Goal: Transaction & Acquisition: Obtain resource

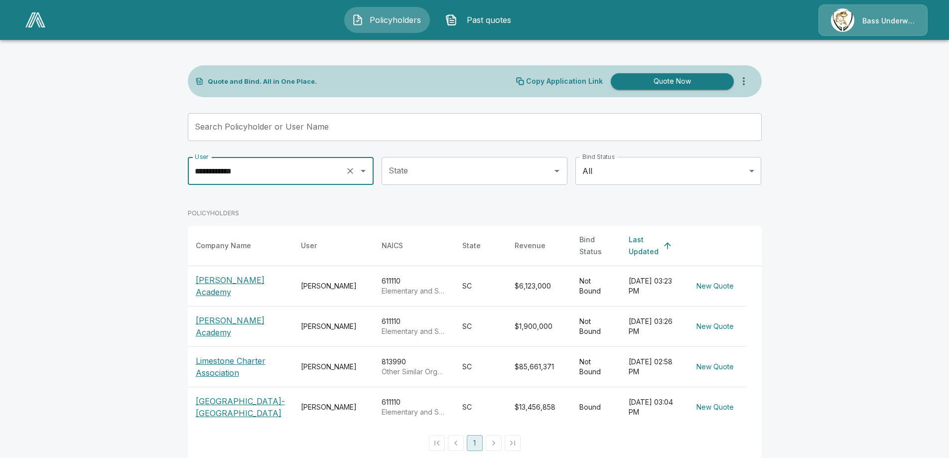
scroll to position [19, 0]
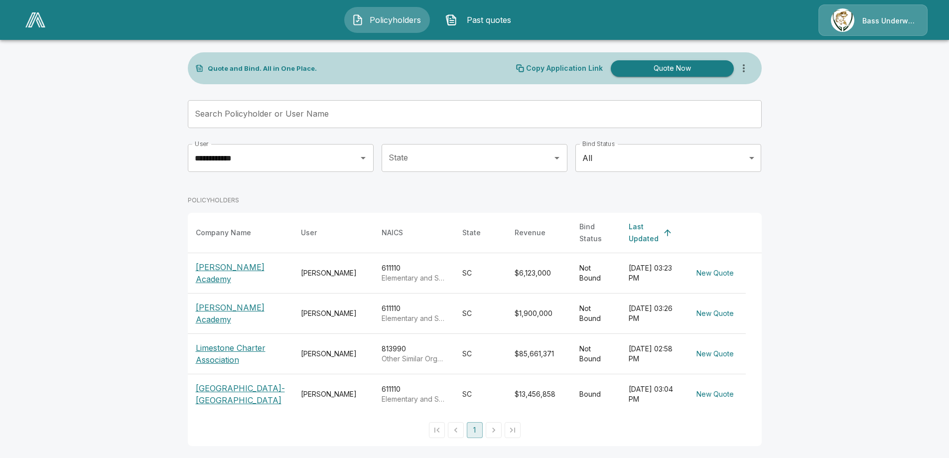
click at [247, 261] on p "[PERSON_NAME] Academy" at bounding box center [240, 273] width 89 height 24
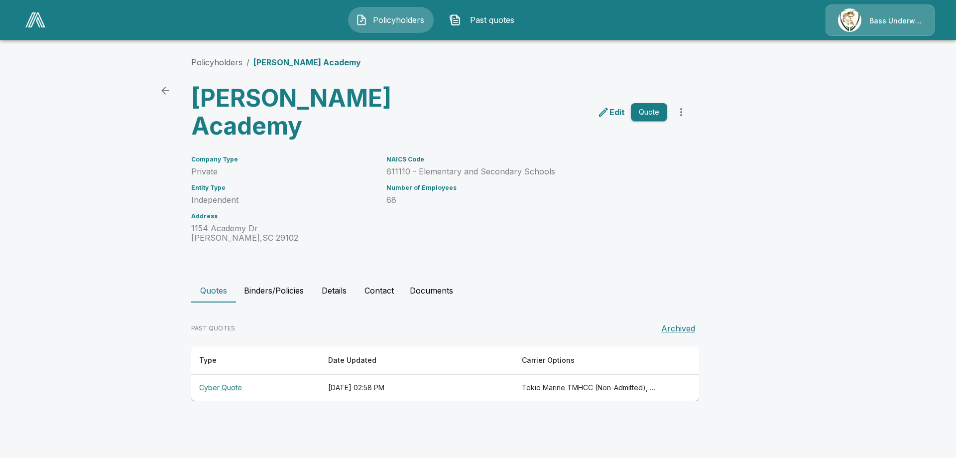
click at [222, 386] on th "Cyber Quote" at bounding box center [255, 388] width 129 height 26
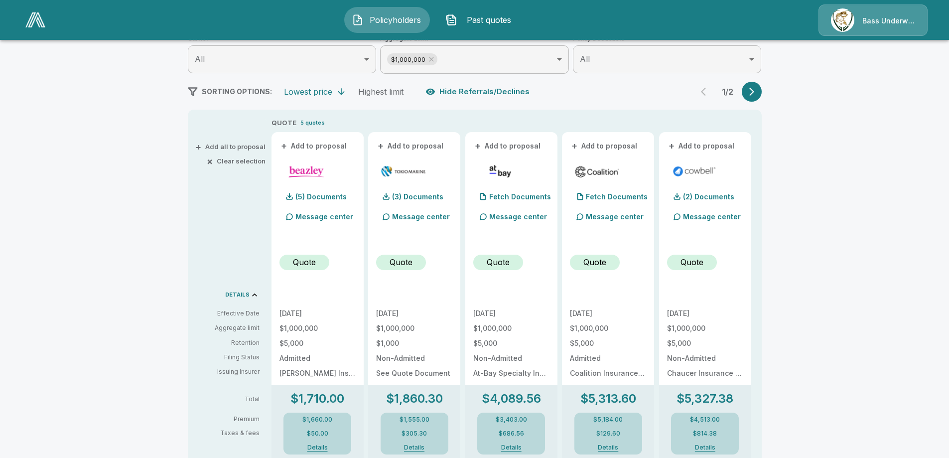
scroll to position [100, 0]
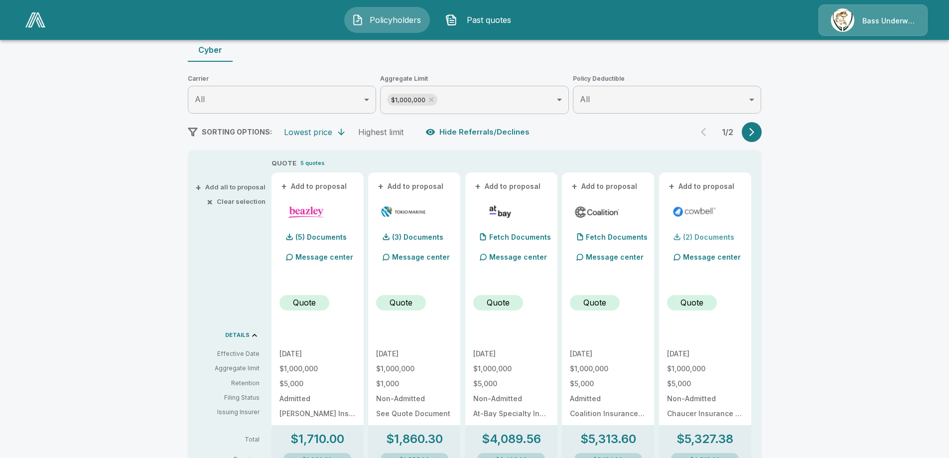
click at [723, 234] on p "(2) Documents" at bounding box center [708, 237] width 51 height 7
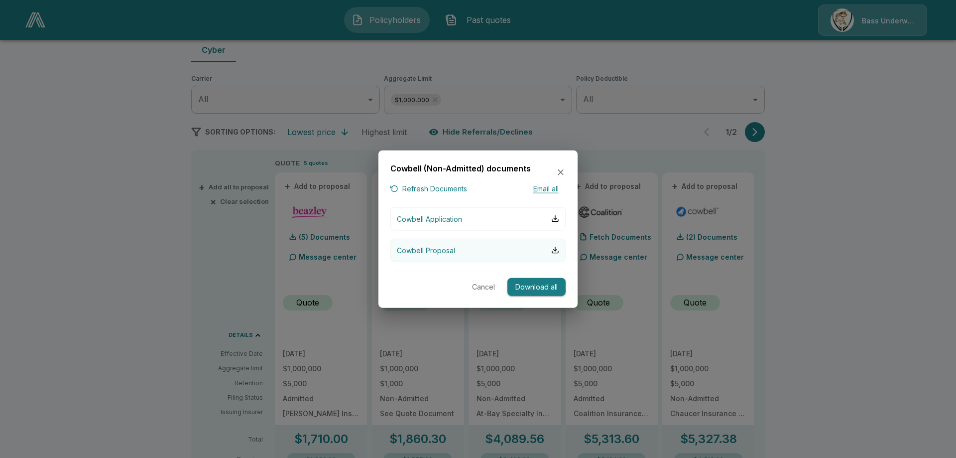
click at [433, 249] on p "Cowbell Proposal" at bounding box center [426, 250] width 58 height 10
click at [560, 169] on icon "button" at bounding box center [561, 172] width 10 height 10
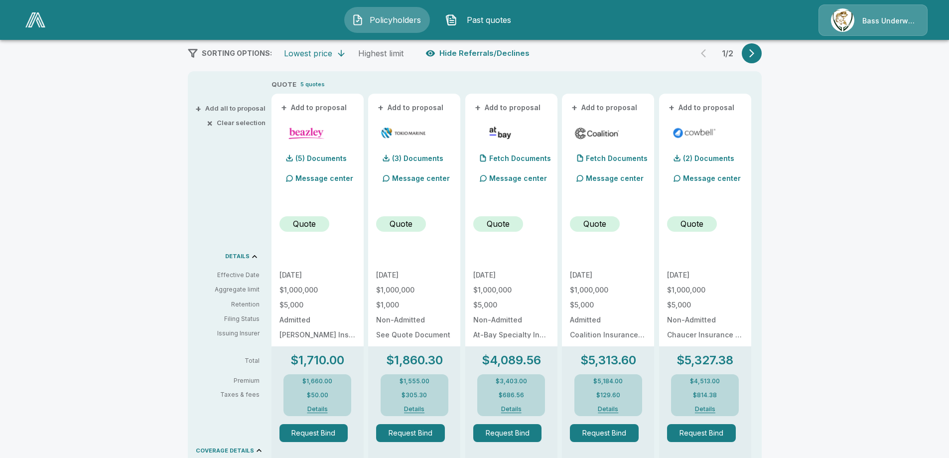
scroll to position [163, 0]
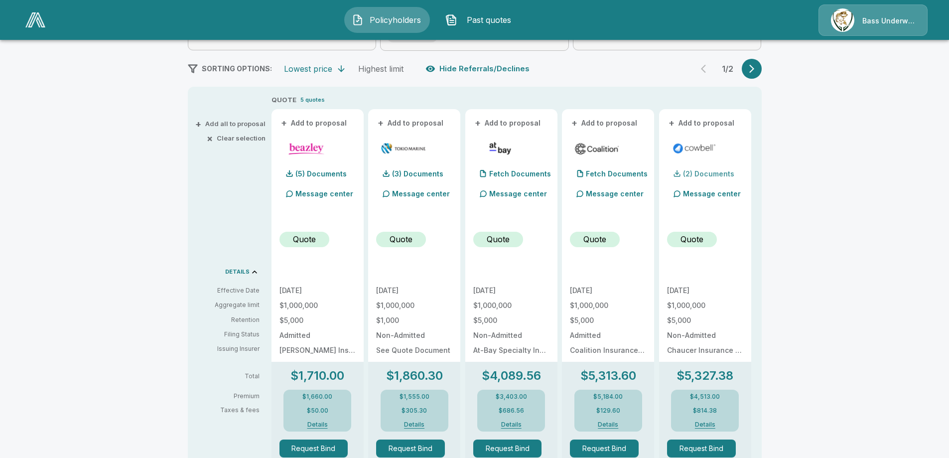
click at [718, 172] on p "(2) Documents" at bounding box center [708, 173] width 51 height 7
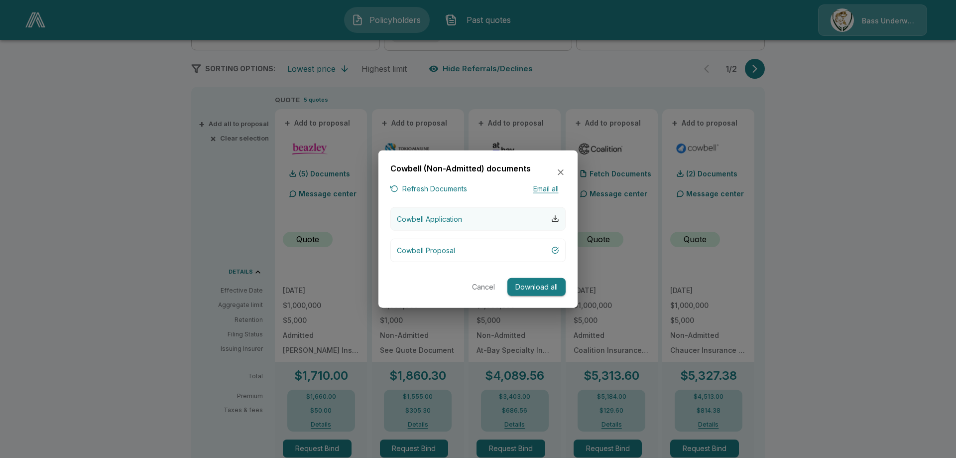
click at [555, 216] on div "button" at bounding box center [555, 219] width 8 height 8
click at [558, 170] on icon "button" at bounding box center [561, 172] width 6 height 6
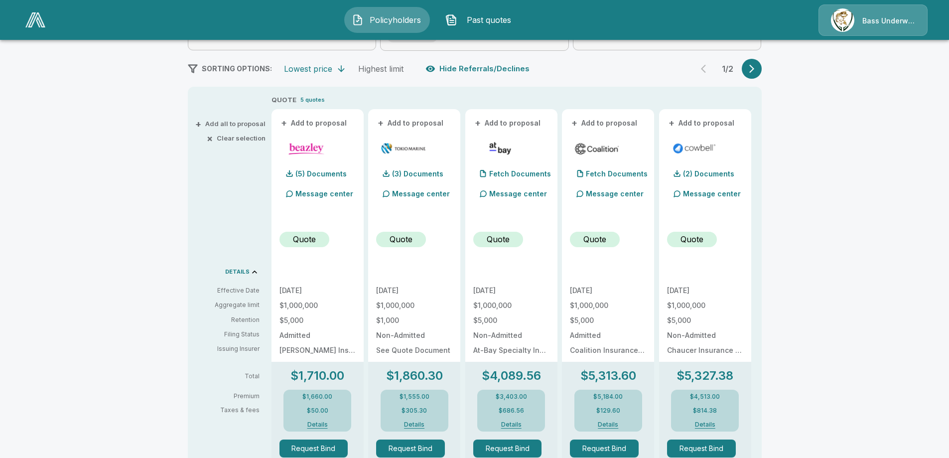
drag, startPoint x: 829, startPoint y: 222, endPoint x: 821, endPoint y: 210, distance: 14.5
click at [829, 222] on div "Policyholders / [PERSON_NAME] Academy / Quote Quote Results Broker Name [PERSON…" at bounding box center [474, 387] width 949 height 1007
click at [756, 70] on icon "button" at bounding box center [752, 69] width 10 height 10
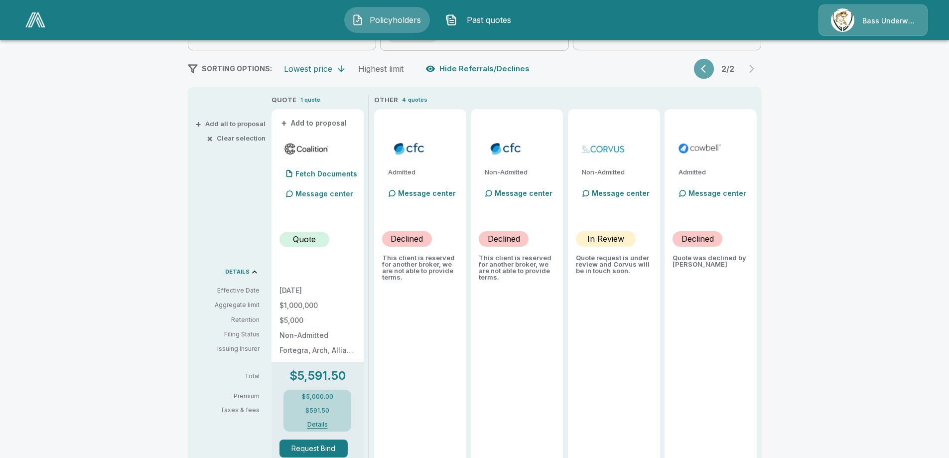
click at [704, 67] on icon "button" at bounding box center [706, 69] width 10 height 10
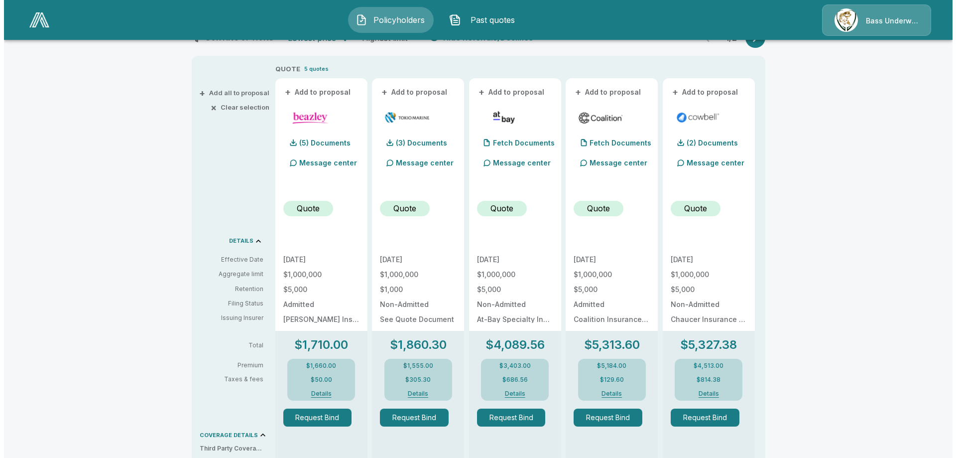
scroll to position [213, 0]
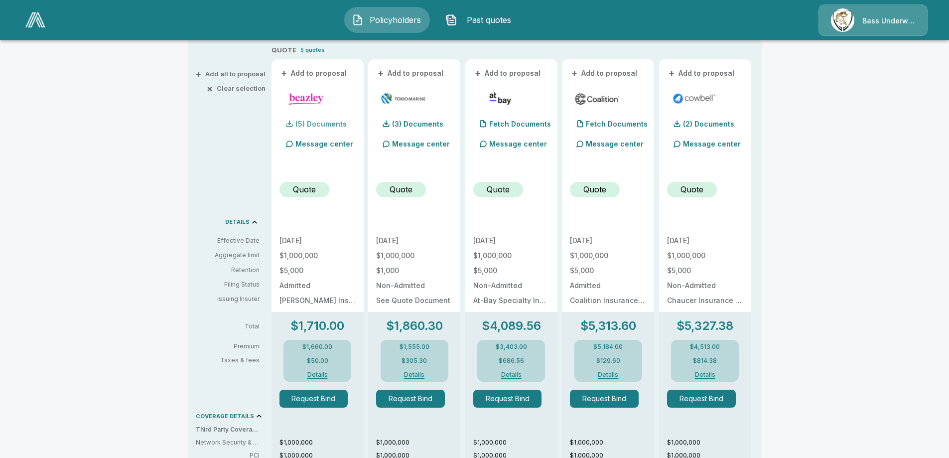
click at [311, 122] on p "(5) Documents" at bounding box center [320, 124] width 51 height 7
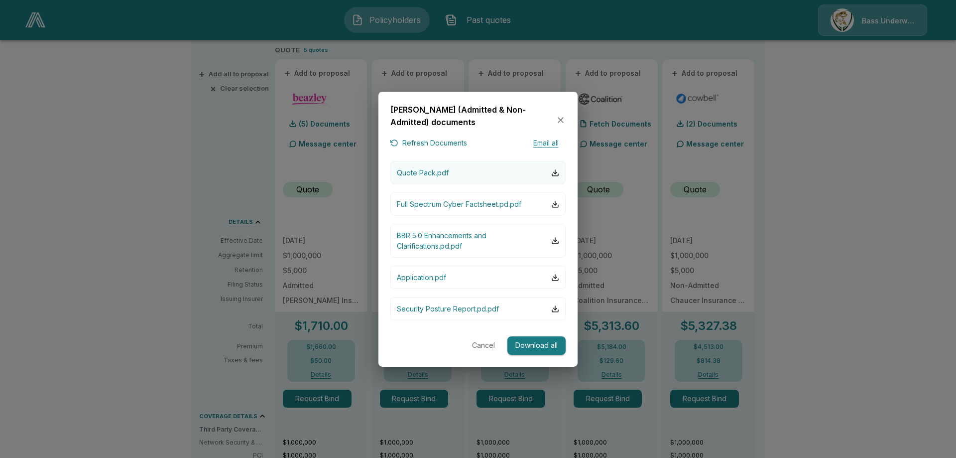
click at [422, 172] on p "Quote Pack.pdf" at bounding box center [423, 172] width 52 height 10
